Goal: Answer question/provide support: Share knowledge or assist other users

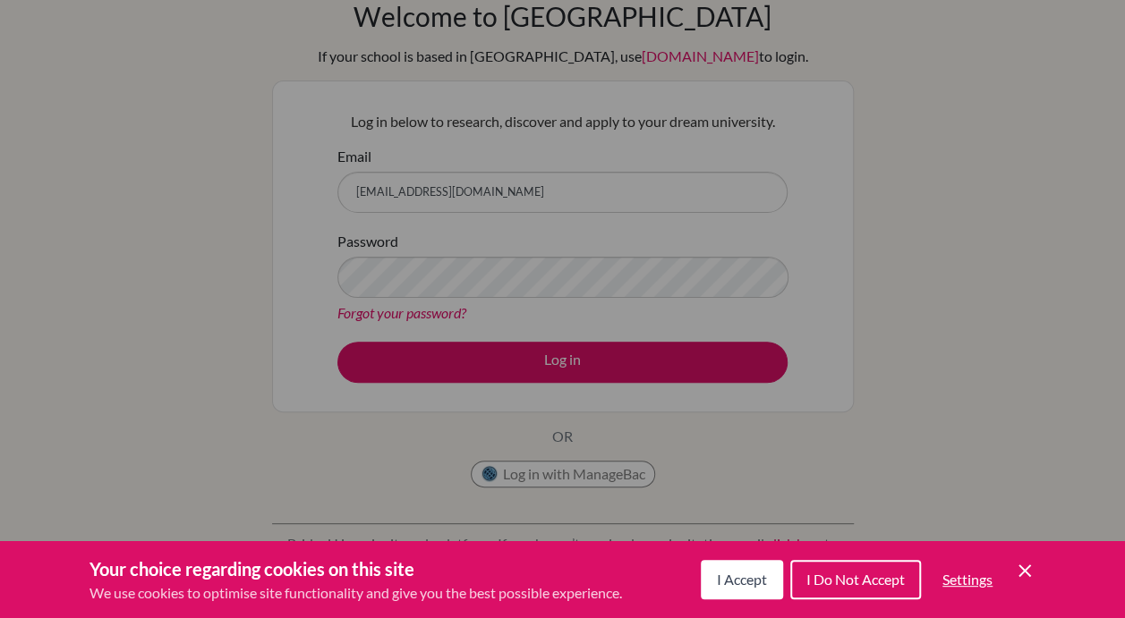
scroll to position [179, 0]
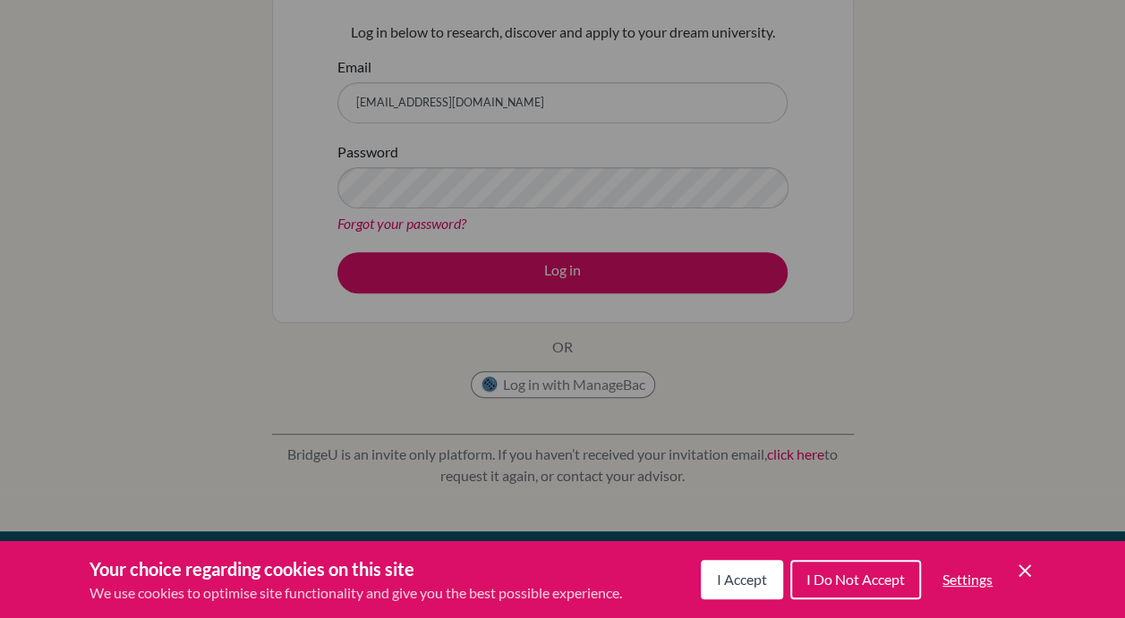
click at [874, 439] on div "Cookie Preferences" at bounding box center [562, 309] width 1125 height 618
click at [1030, 560] on icon "Cookie Control Close Icon" at bounding box center [1024, 570] width 21 height 21
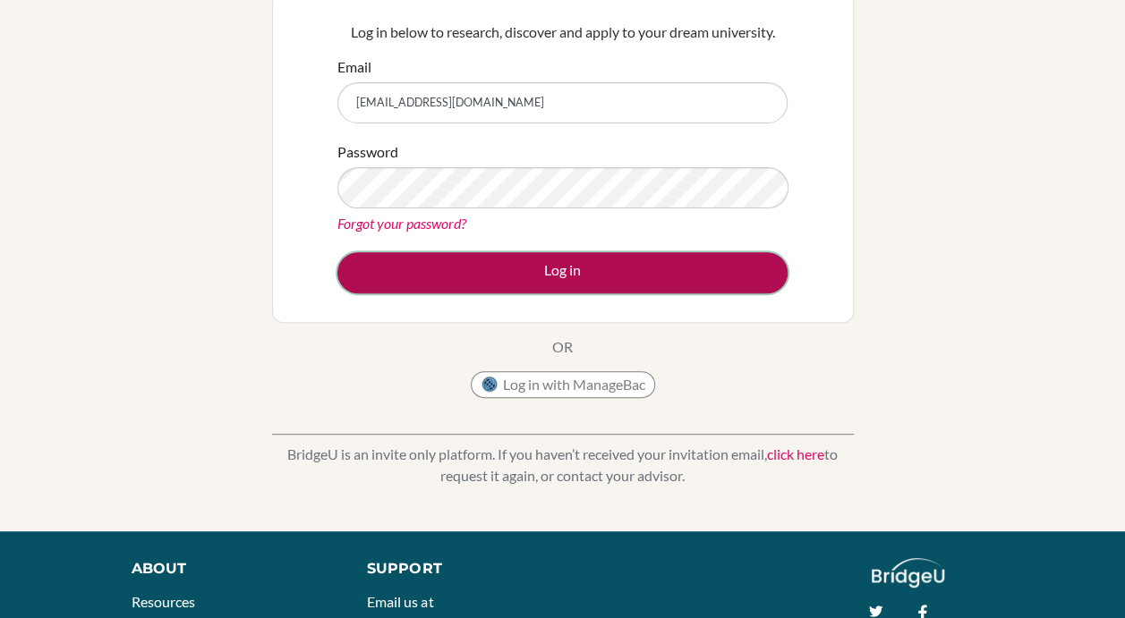
click at [540, 274] on button "Log in" at bounding box center [562, 272] width 450 height 41
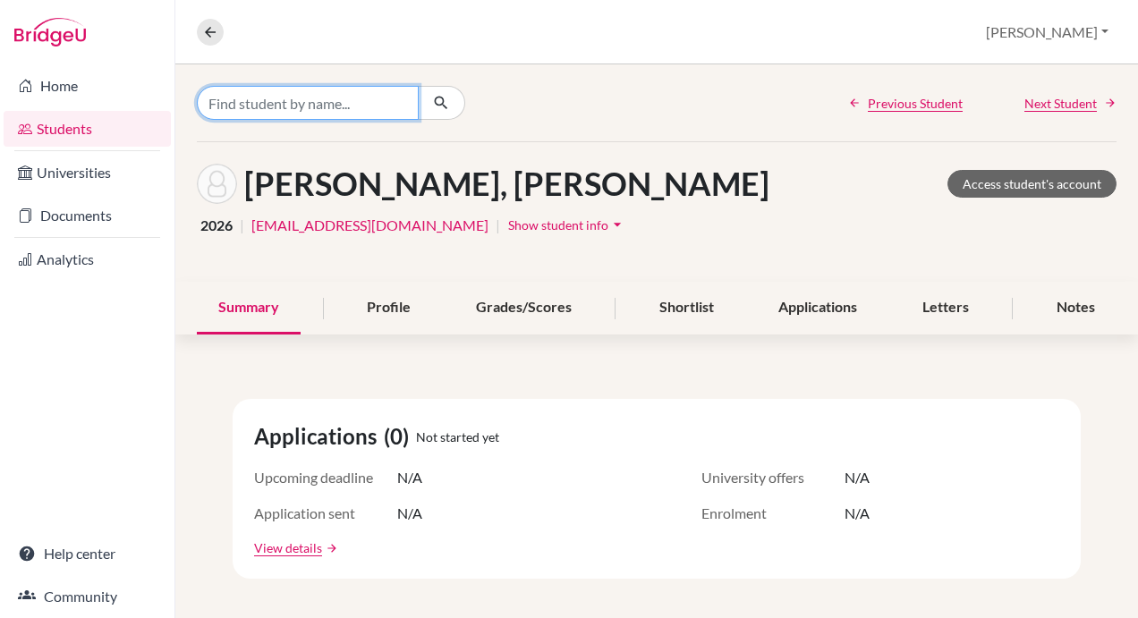
click at [318, 105] on input "Find student by name..." at bounding box center [308, 103] width 222 height 34
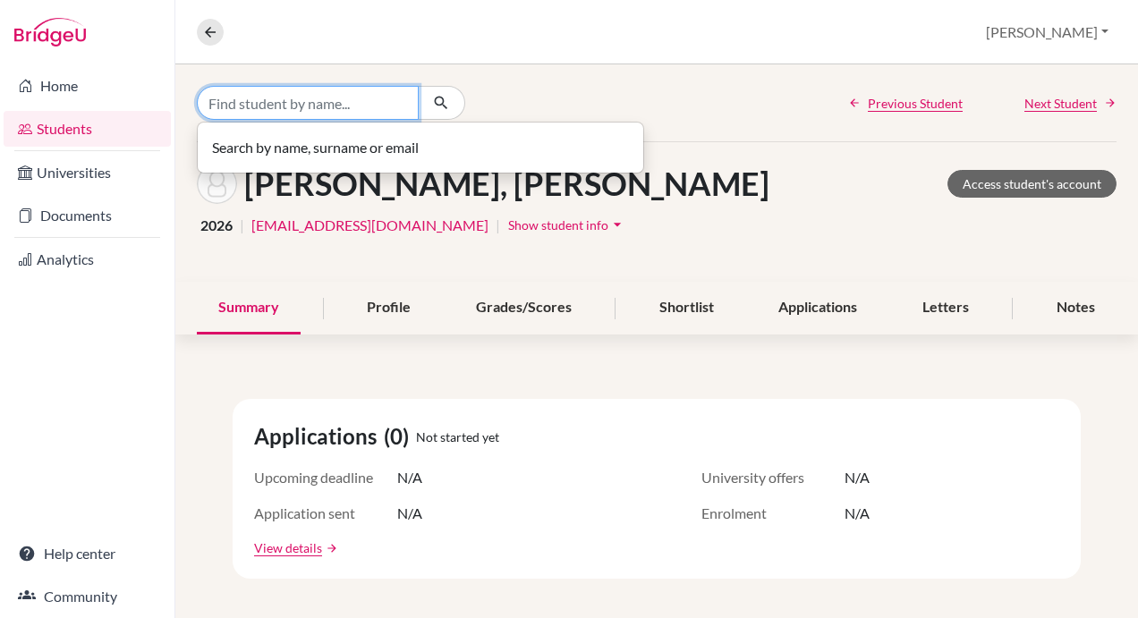
click at [318, 105] on input "Find student by name..." at bounding box center [308, 103] width 222 height 34
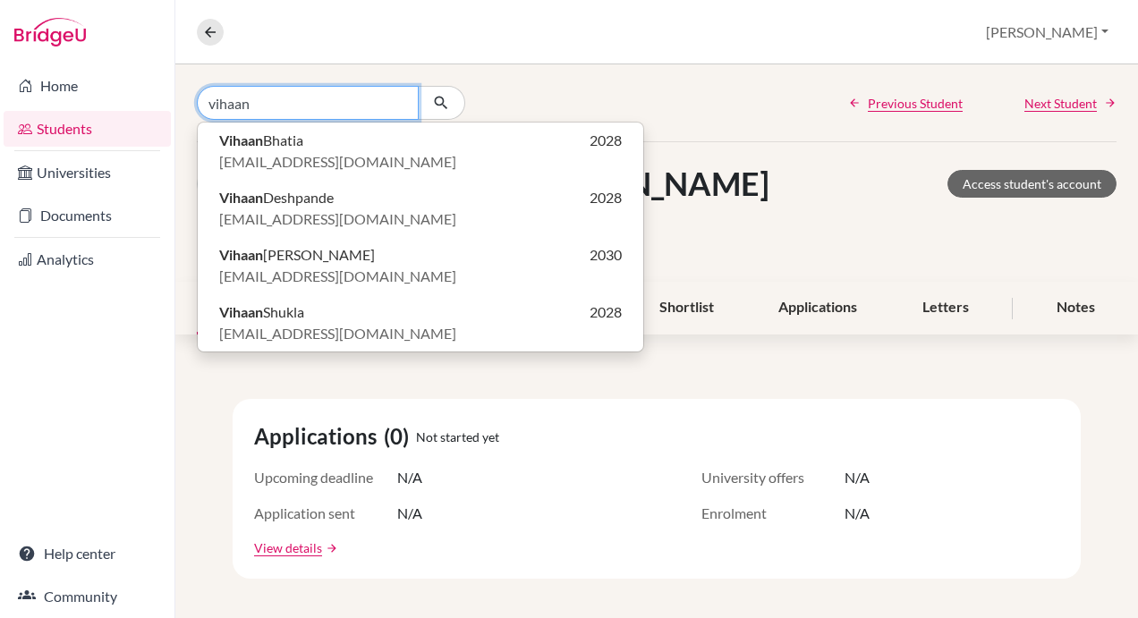
type input "vihaan"
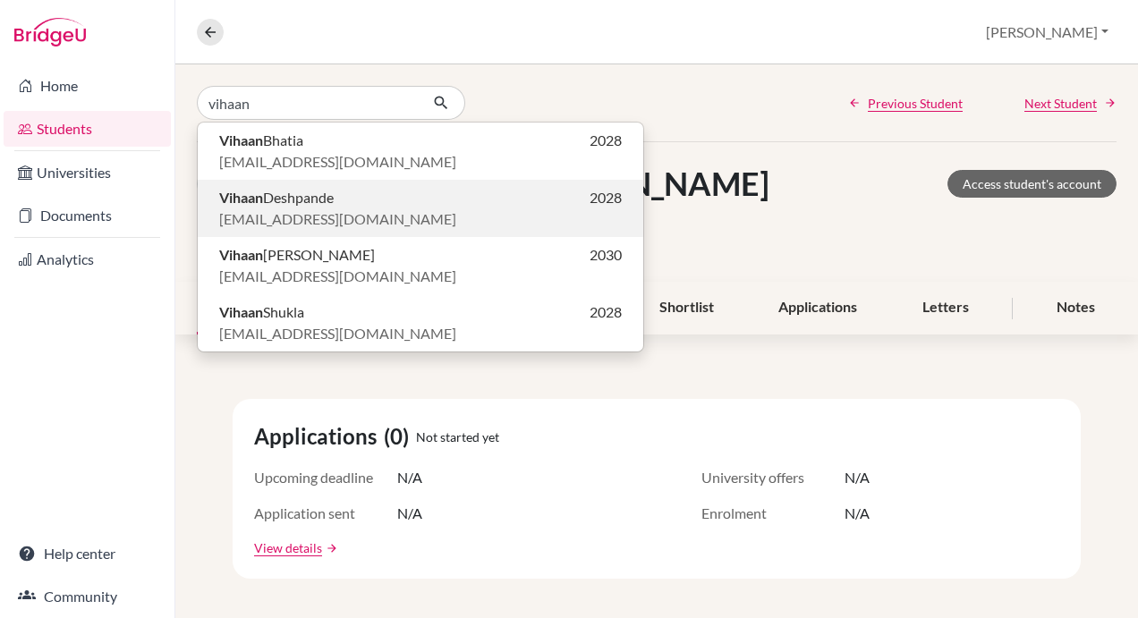
click at [313, 191] on span "Vihaan Deshpande" at bounding box center [276, 197] width 115 height 21
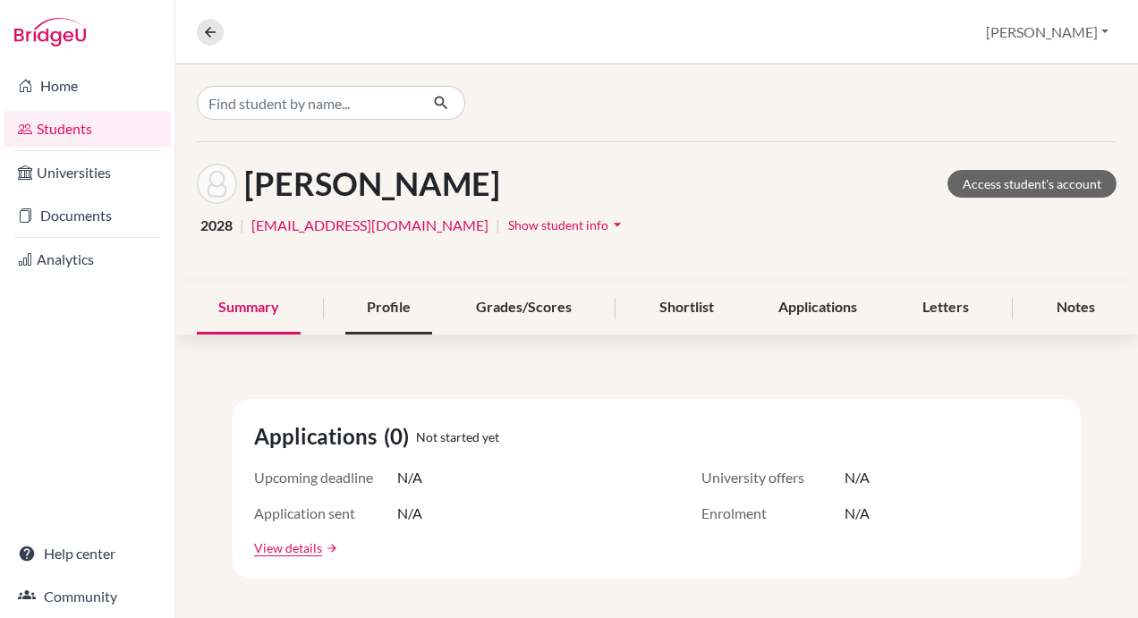
click at [376, 303] on div "Profile" at bounding box center [388, 308] width 87 height 53
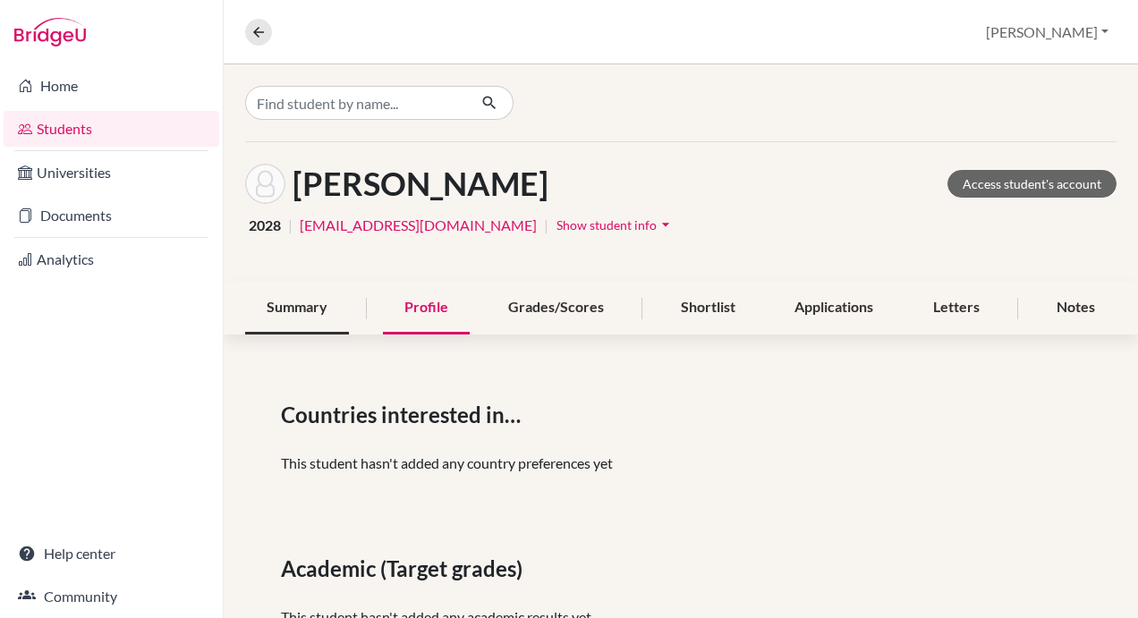
click at [294, 313] on div "Summary" at bounding box center [297, 308] width 104 height 53
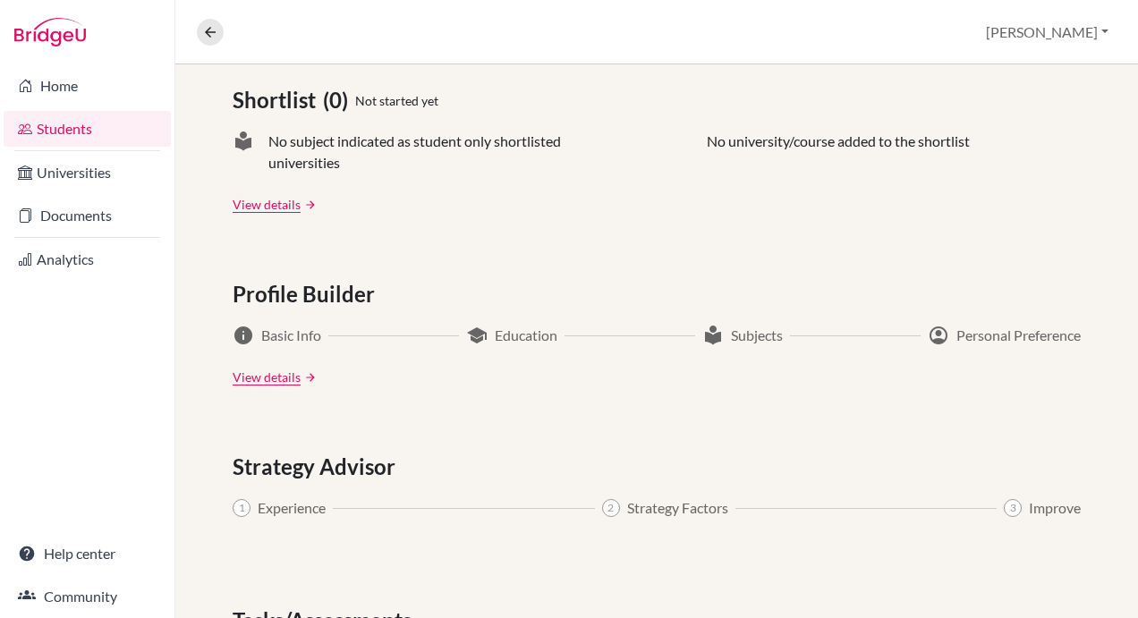
scroll to position [685, 0]
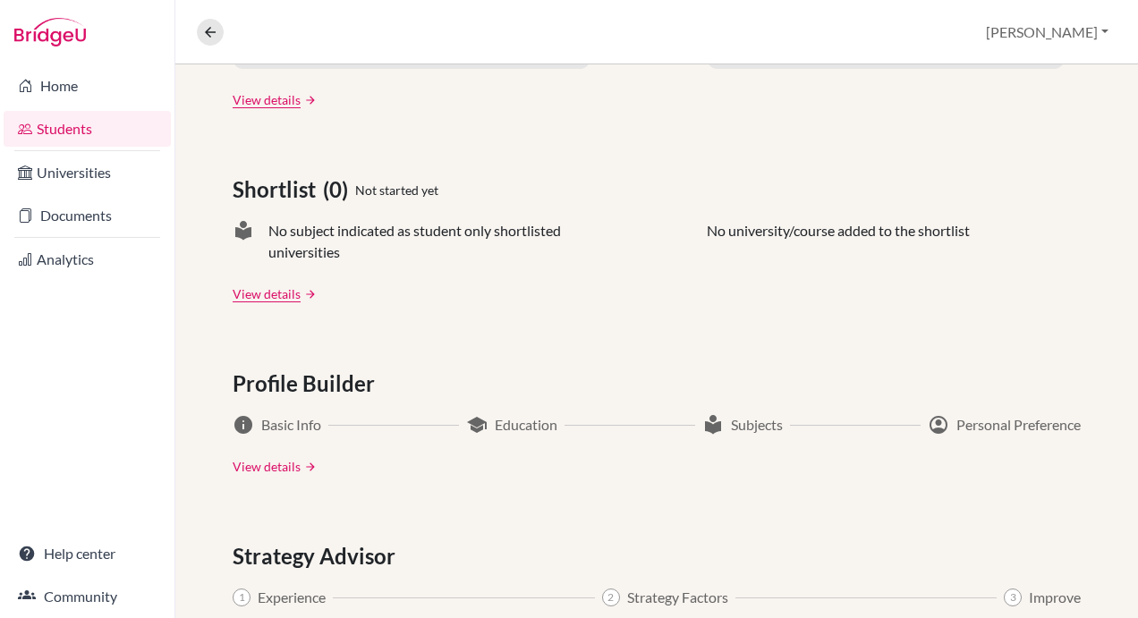
click at [245, 467] on link "View details" at bounding box center [267, 466] width 68 height 19
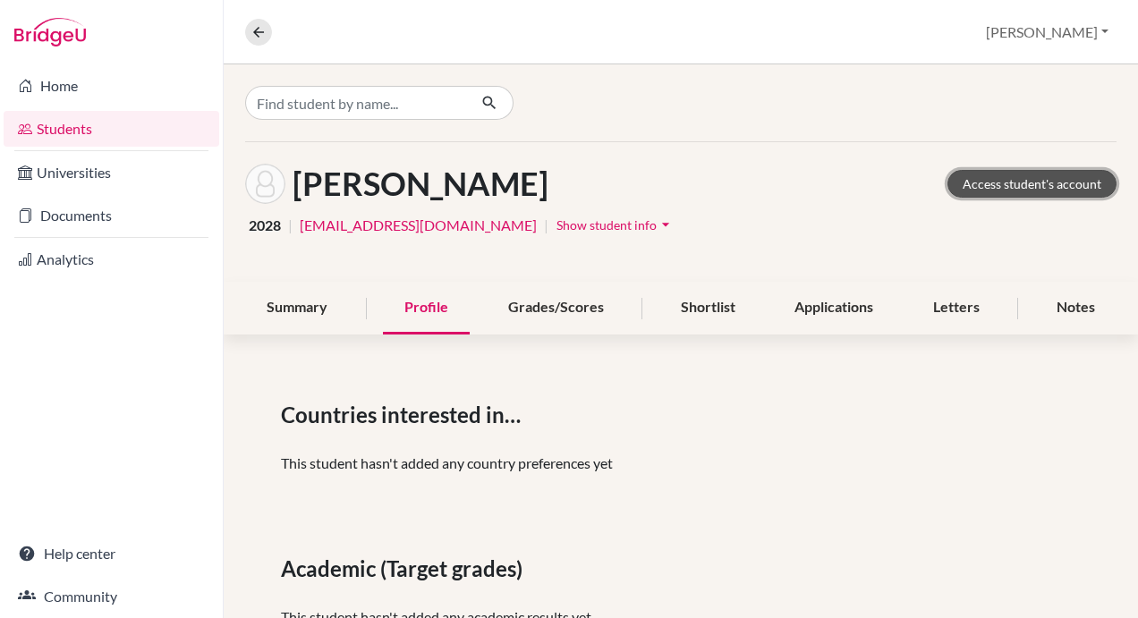
click at [1011, 181] on link "Access student's account" at bounding box center [1032, 184] width 169 height 28
